Goal: Information Seeking & Learning: Check status

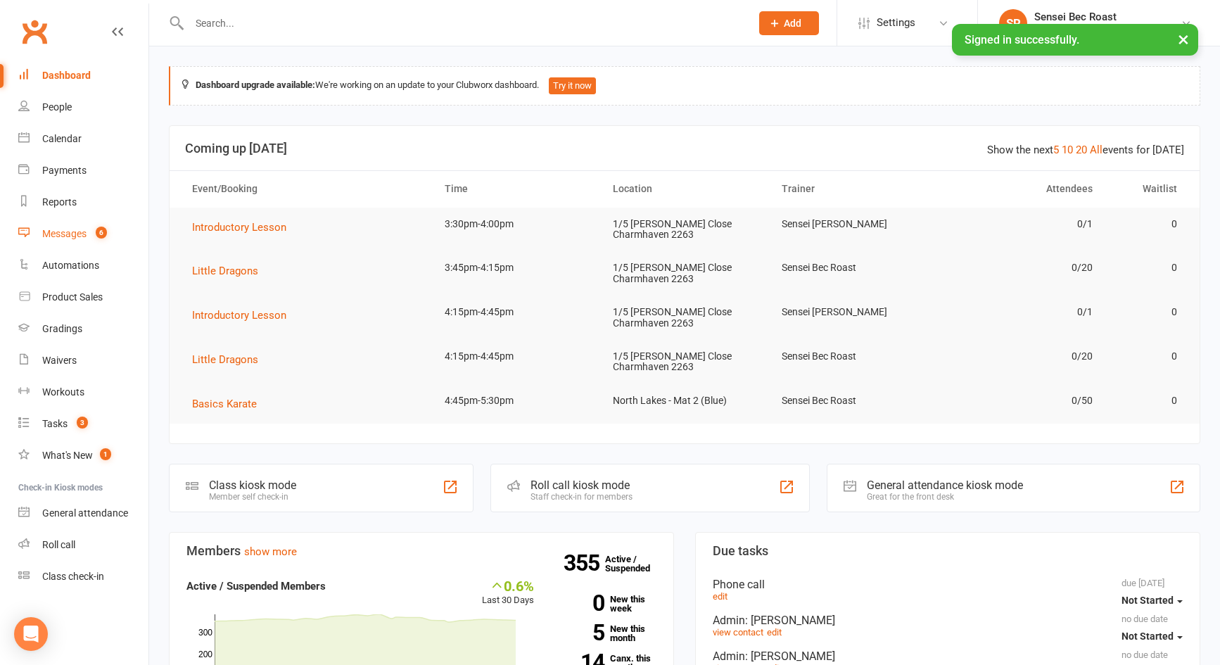
click at [73, 231] on div "Messages" at bounding box center [64, 233] width 44 height 11
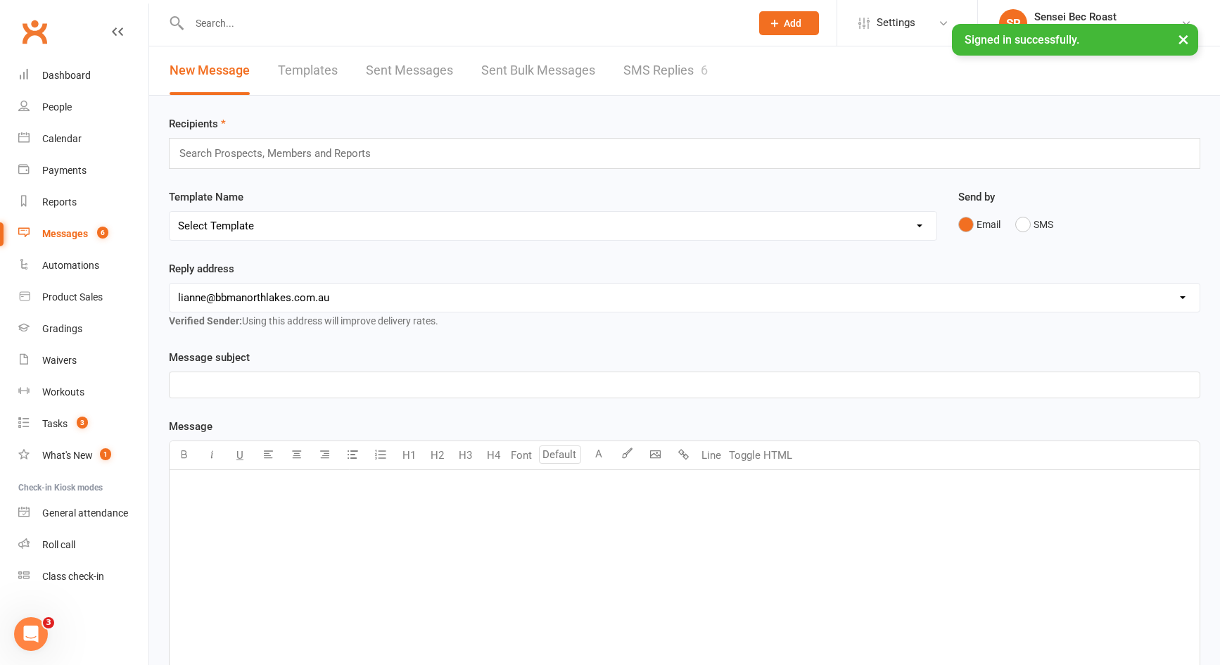
click at [650, 87] on link "SMS Replies 6" at bounding box center [666, 70] width 84 height 49
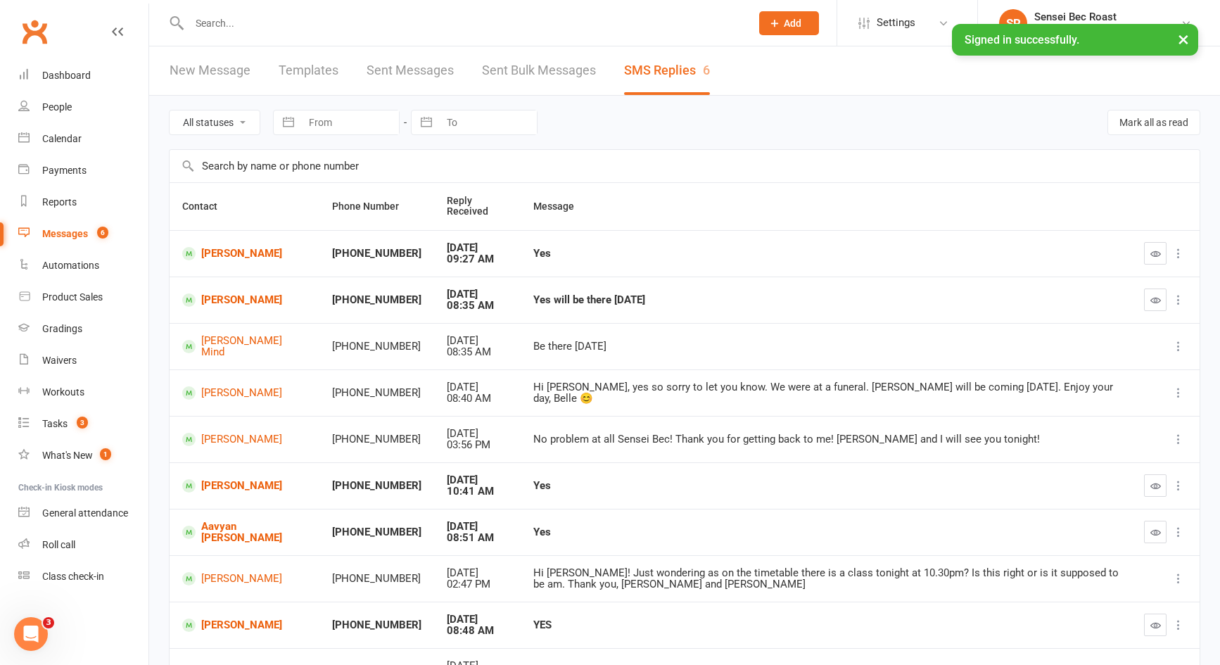
click at [249, 20] on input "text" at bounding box center [463, 23] width 556 height 20
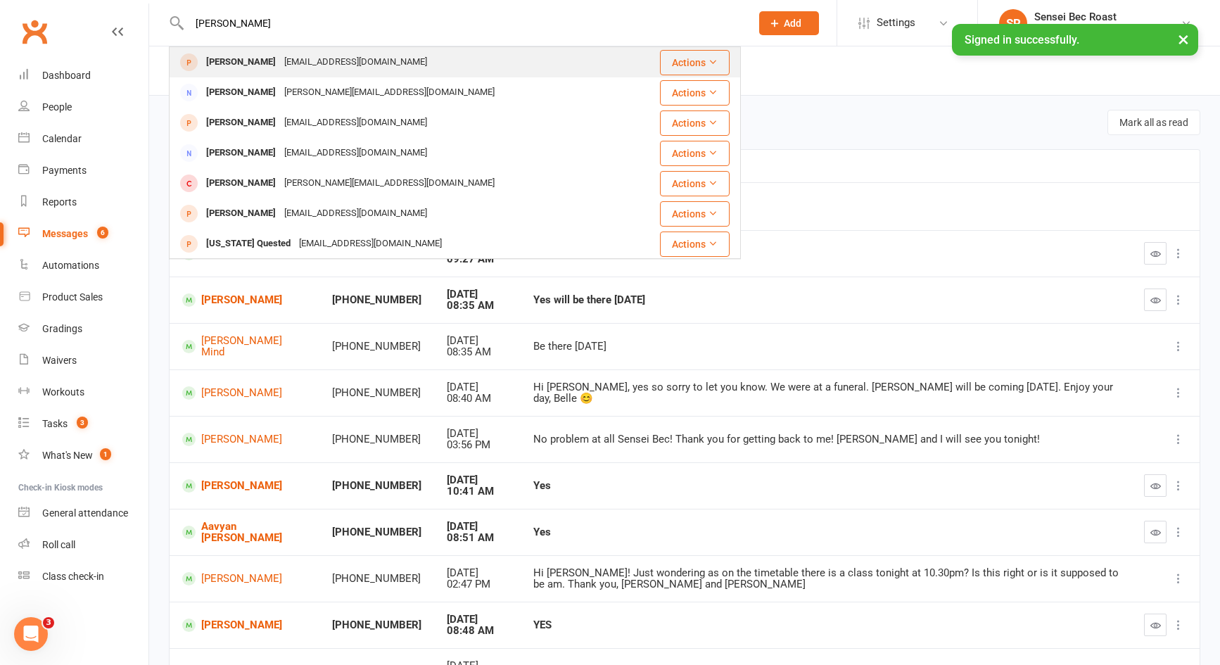
type input "diana zv"
click at [335, 63] on div "dzvatongwa@gmail.com" at bounding box center [355, 62] width 151 height 20
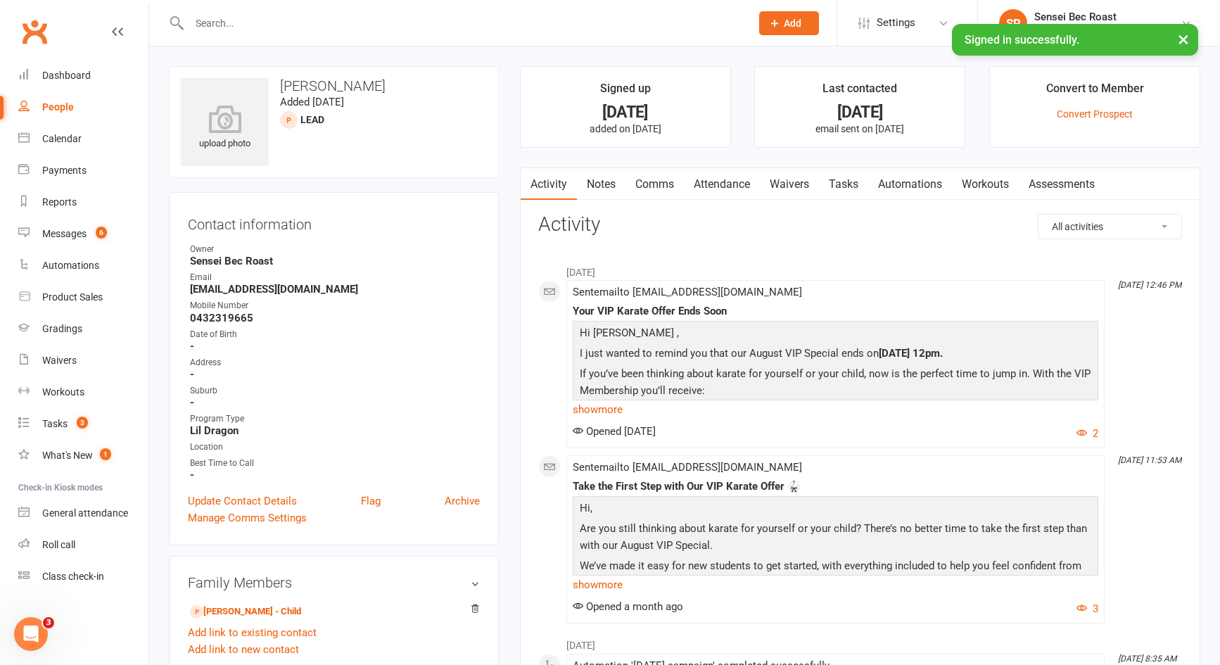
click at [605, 189] on link "Notes" at bounding box center [601, 184] width 49 height 32
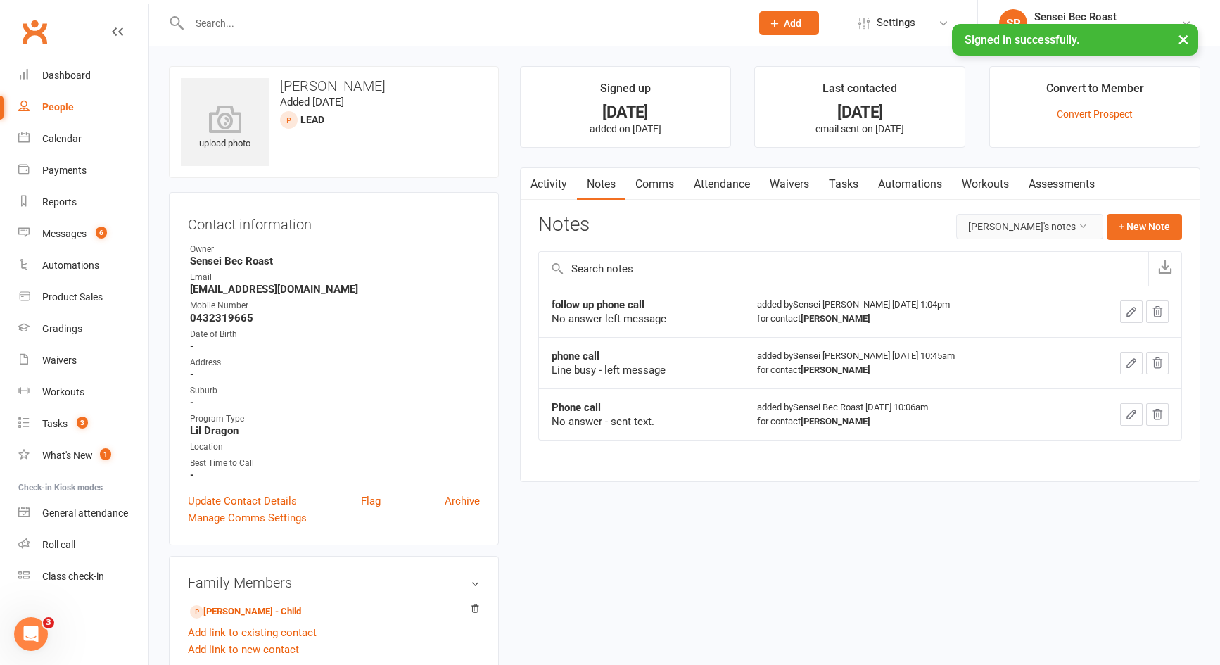
click at [1014, 232] on button "Diana Zvatongwa's notes" at bounding box center [1030, 226] width 147 height 25
click at [1013, 277] on link "All family notes" at bounding box center [1022, 286] width 140 height 28
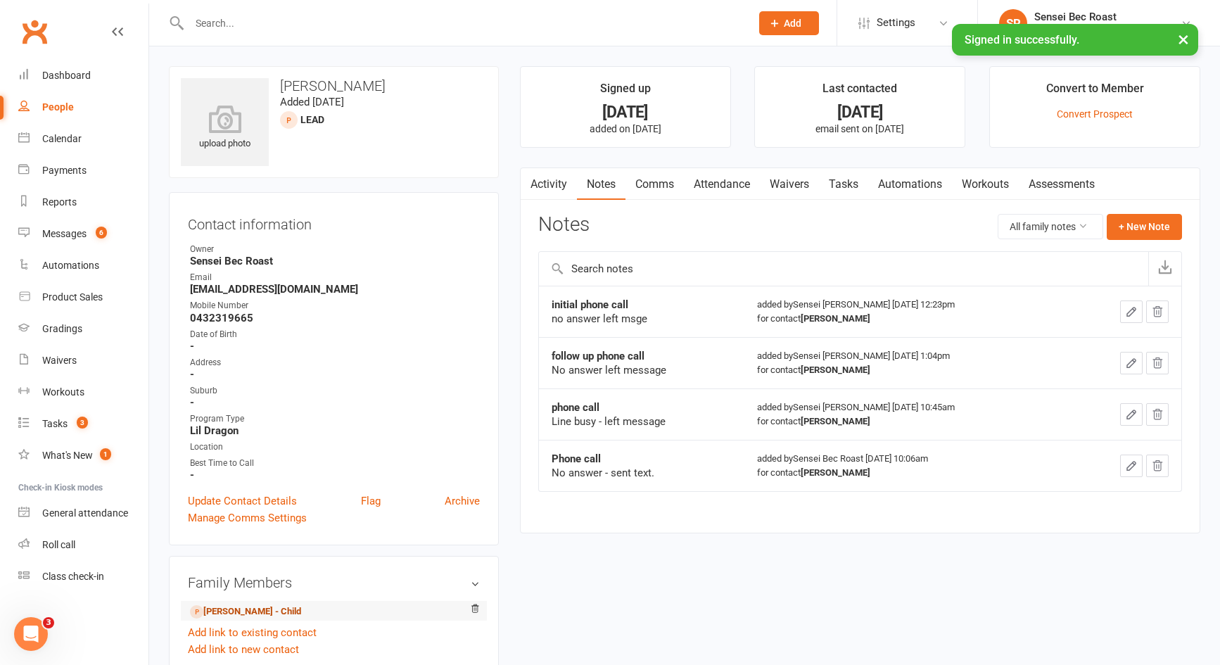
click at [286, 613] on link "Tawanda Zvatongwa - Child" at bounding box center [245, 612] width 111 height 15
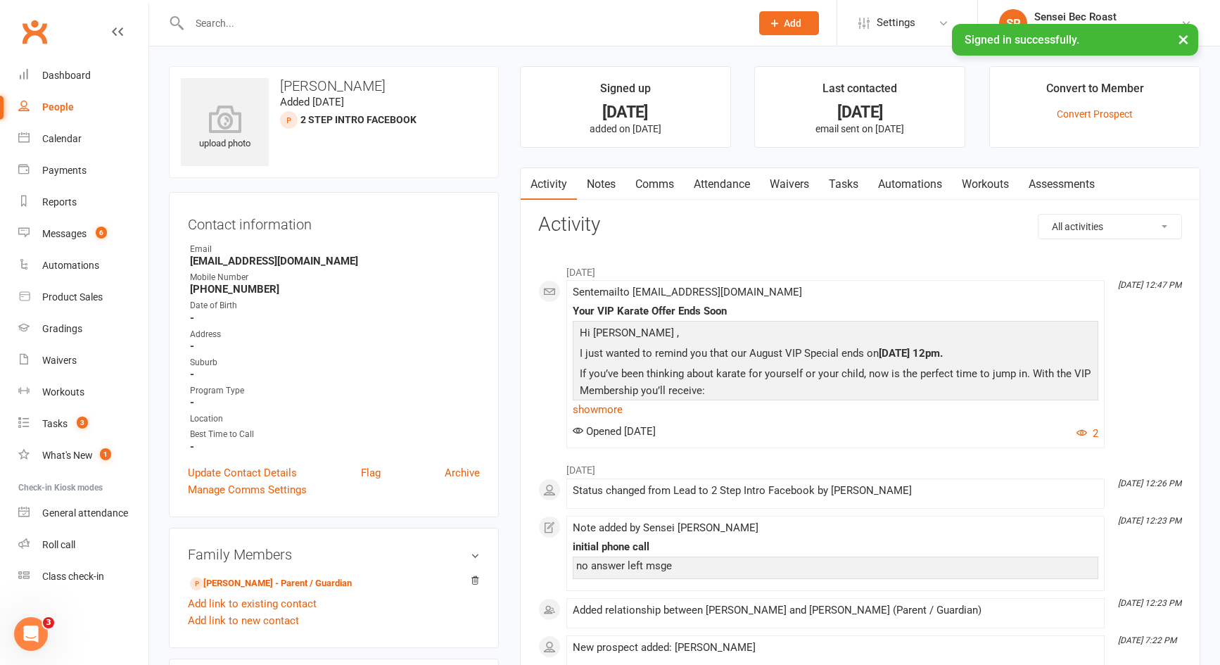
click at [325, 27] on input "text" at bounding box center [463, 23] width 556 height 20
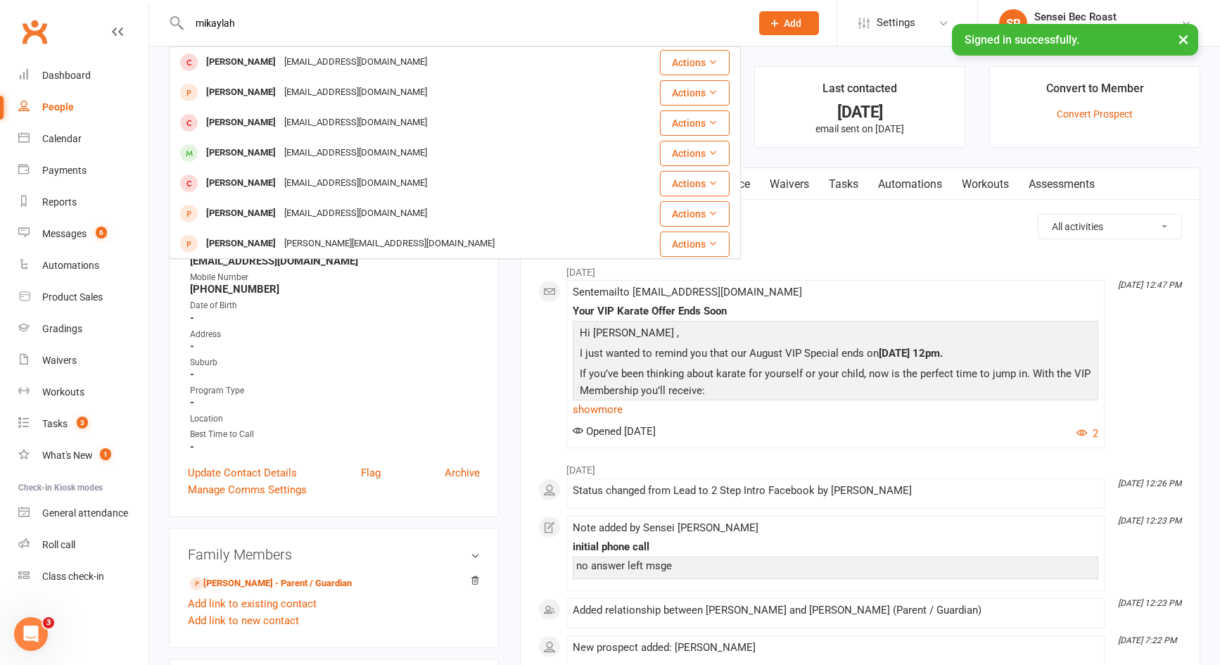
click at [206, 23] on input "mikaylah" at bounding box center [463, 23] width 556 height 20
type input "makaylah"
click at [71, 74] on div "Dashboard" at bounding box center [66, 75] width 49 height 11
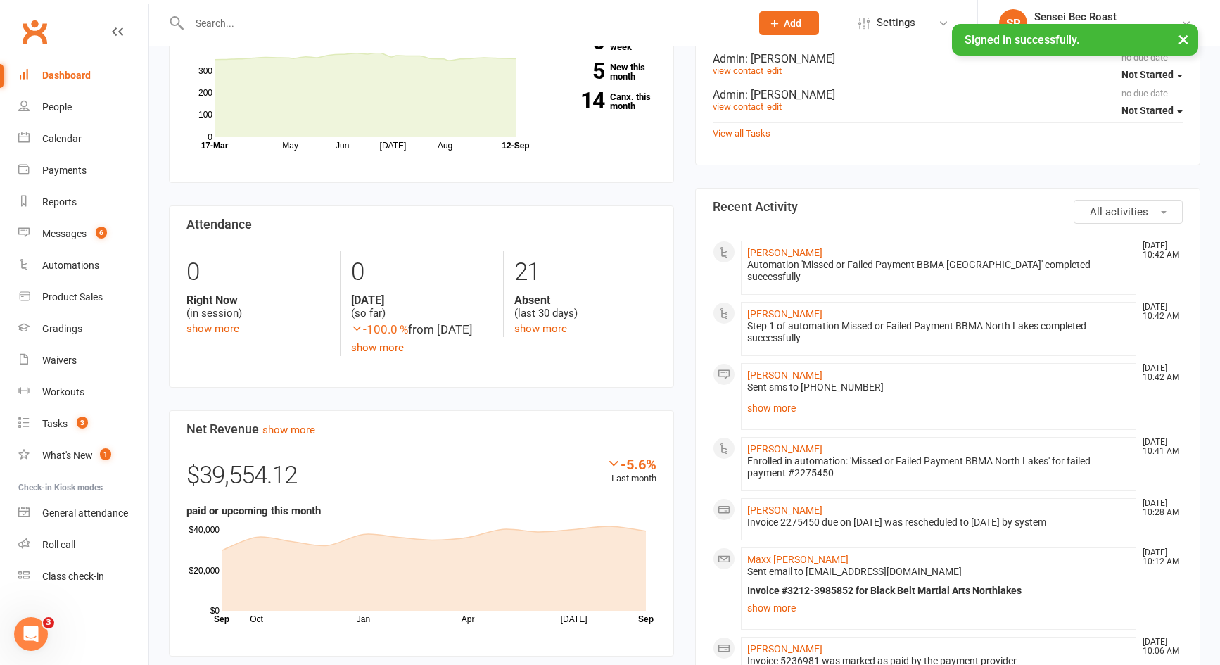
scroll to position [563, 0]
click at [615, 104] on link "14 Canx. this month" at bounding box center [606, 100] width 102 height 18
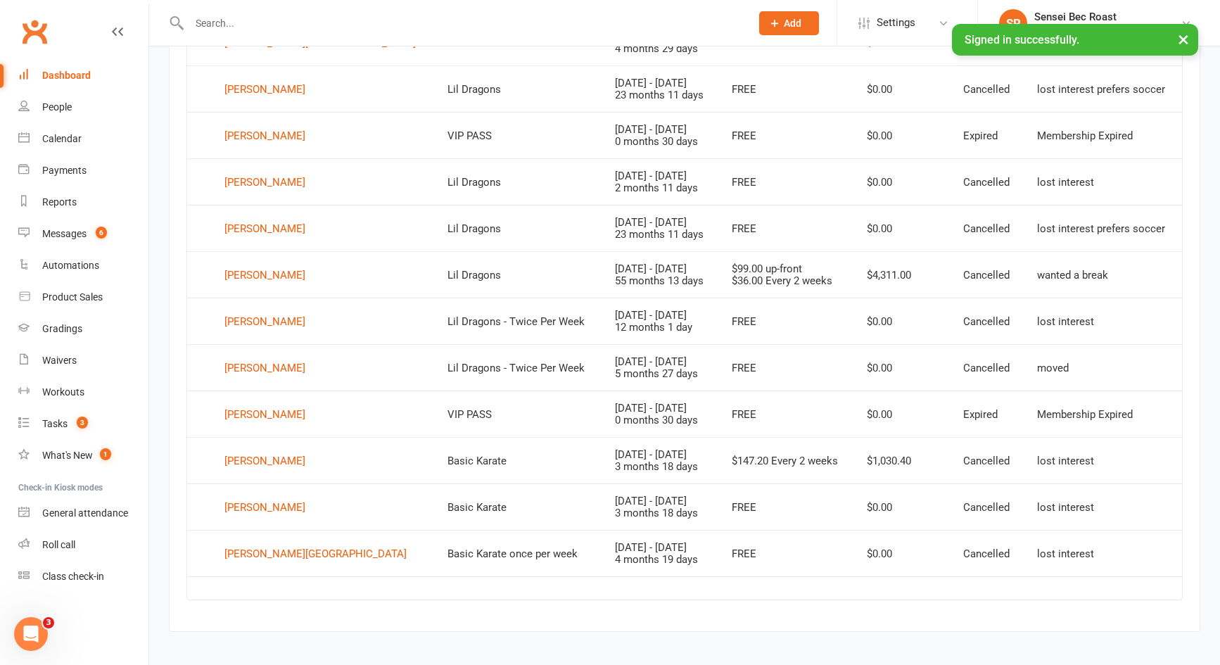
scroll to position [764, 0]
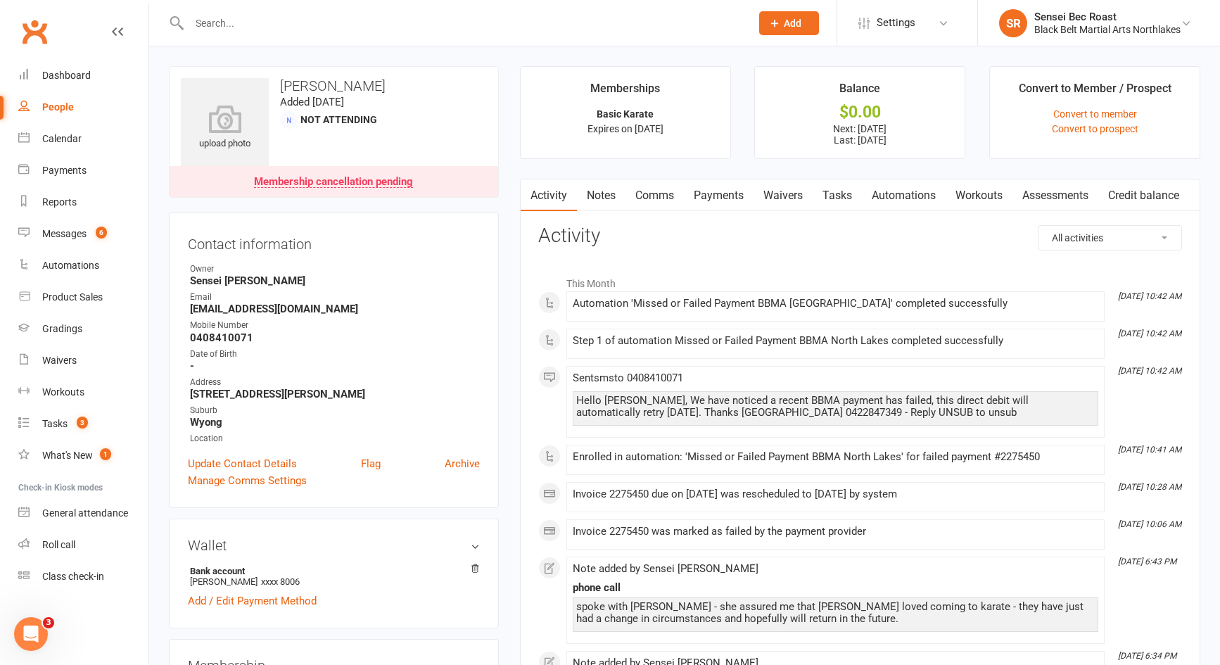
click at [726, 200] on link "Payments" at bounding box center [719, 195] width 70 height 32
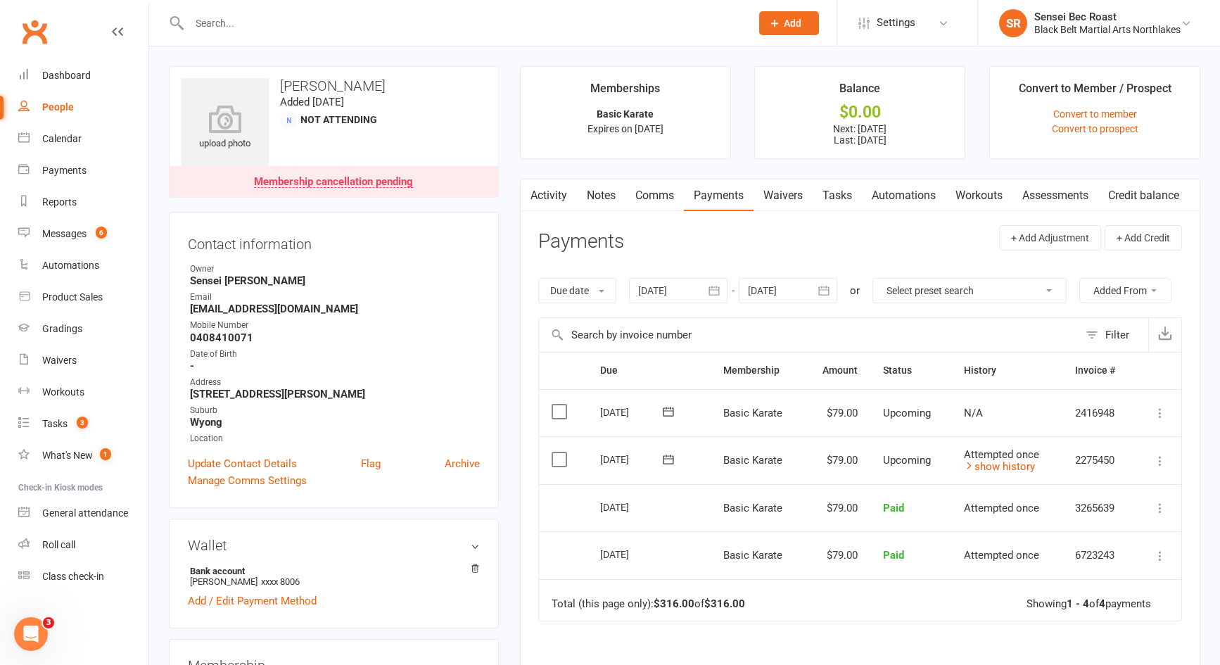
click at [619, 197] on link "Notes" at bounding box center [601, 195] width 49 height 32
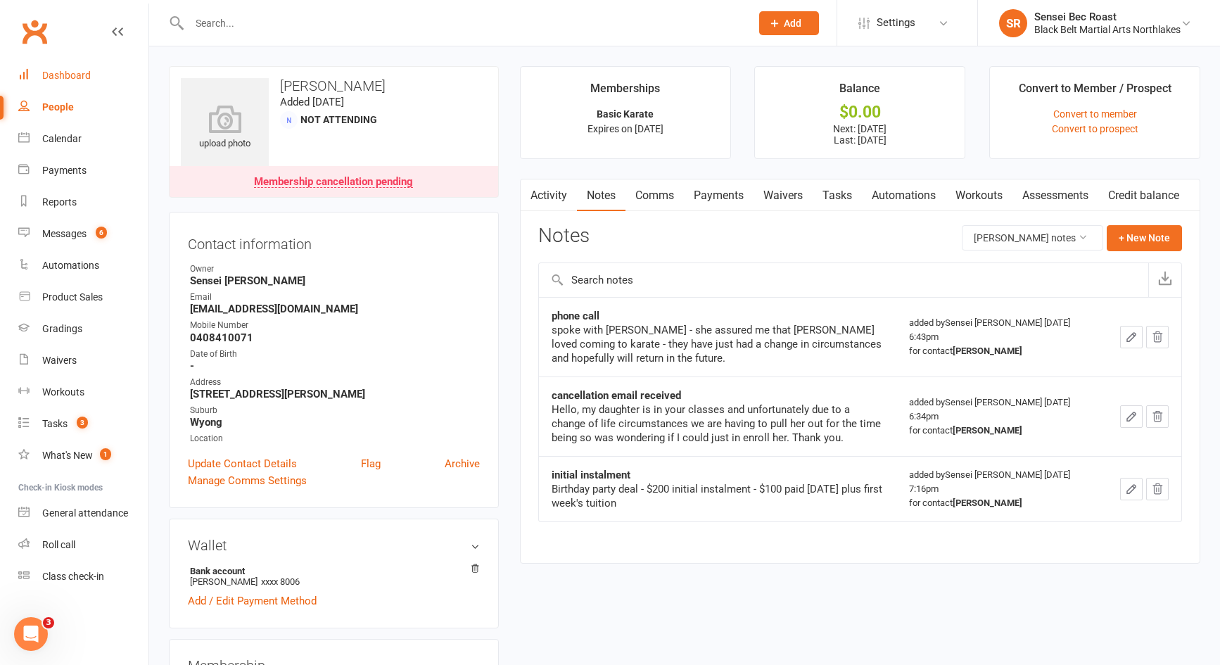
click at [71, 84] on link "Dashboard" at bounding box center [83, 76] width 130 height 32
